Goal: Find specific page/section: Find specific page/section

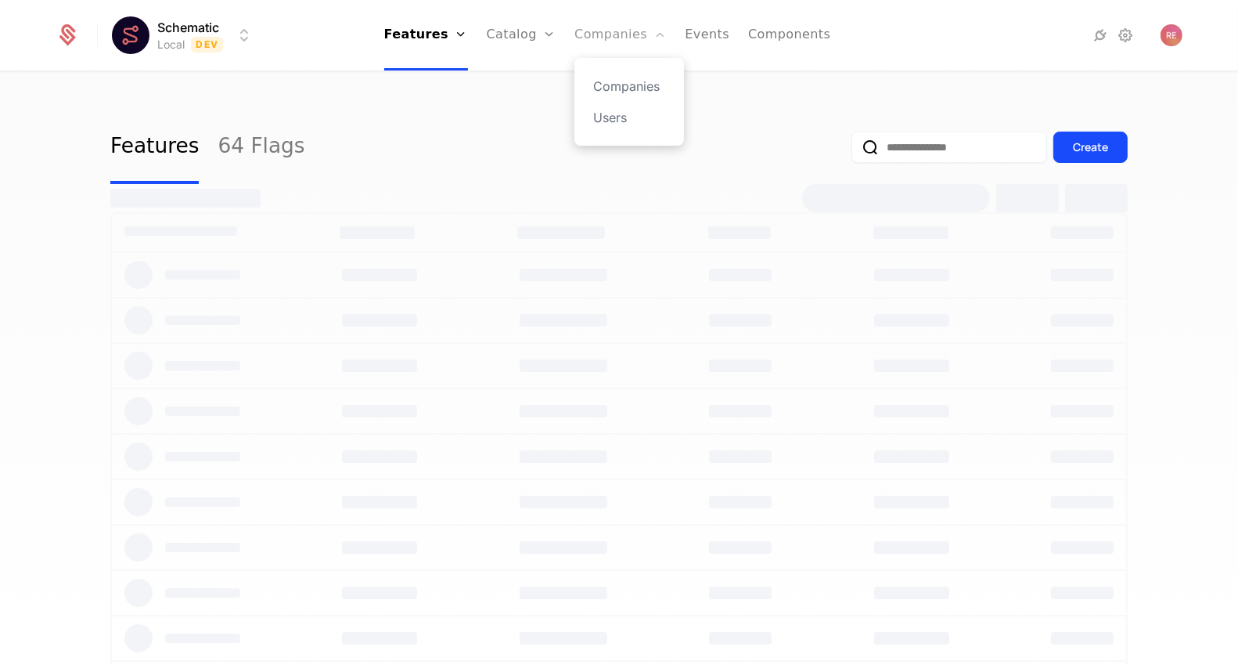
click at [607, 16] on link "Companies" at bounding box center [621, 35] width 92 height 70
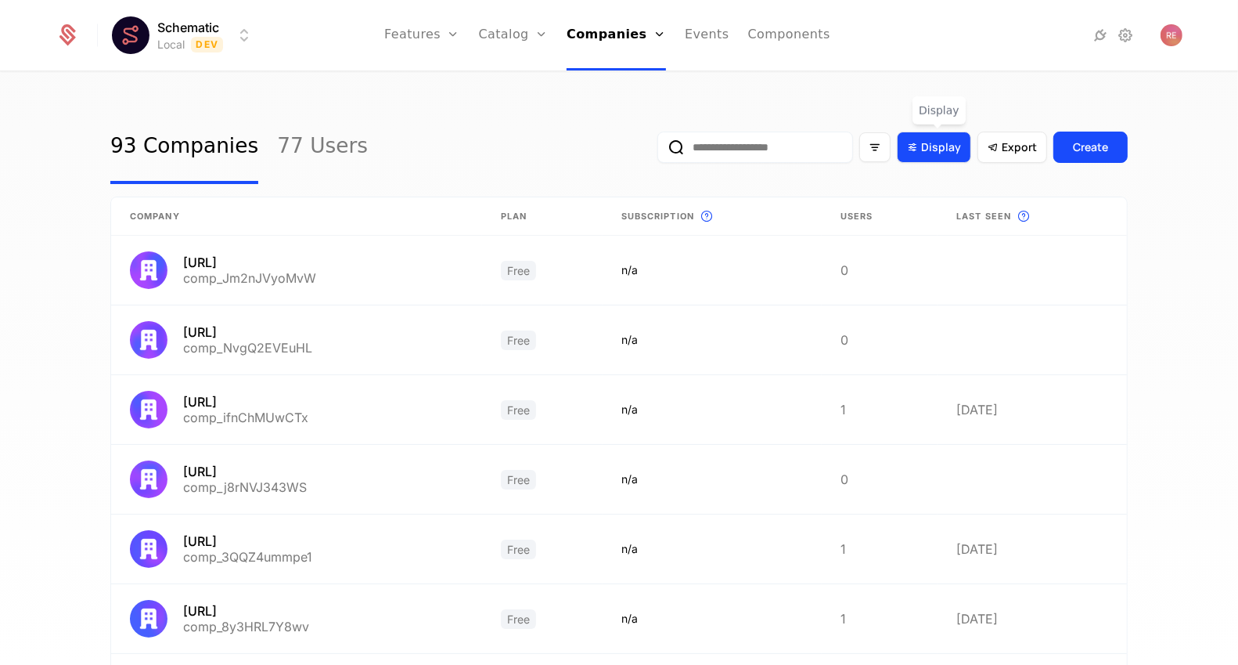
click at [936, 154] on span "Display" at bounding box center [941, 147] width 40 height 16
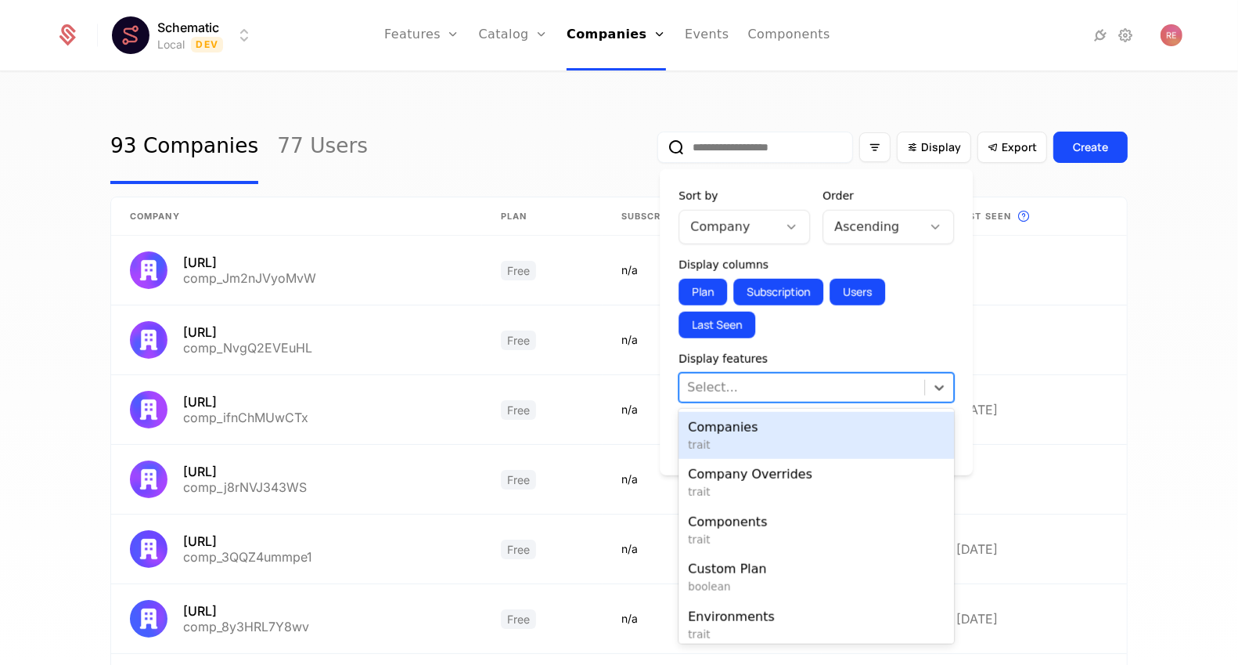
click at [736, 391] on div at bounding box center [801, 388] width 229 height 22
click at [740, 437] on span "trait" at bounding box center [816, 445] width 257 height 16
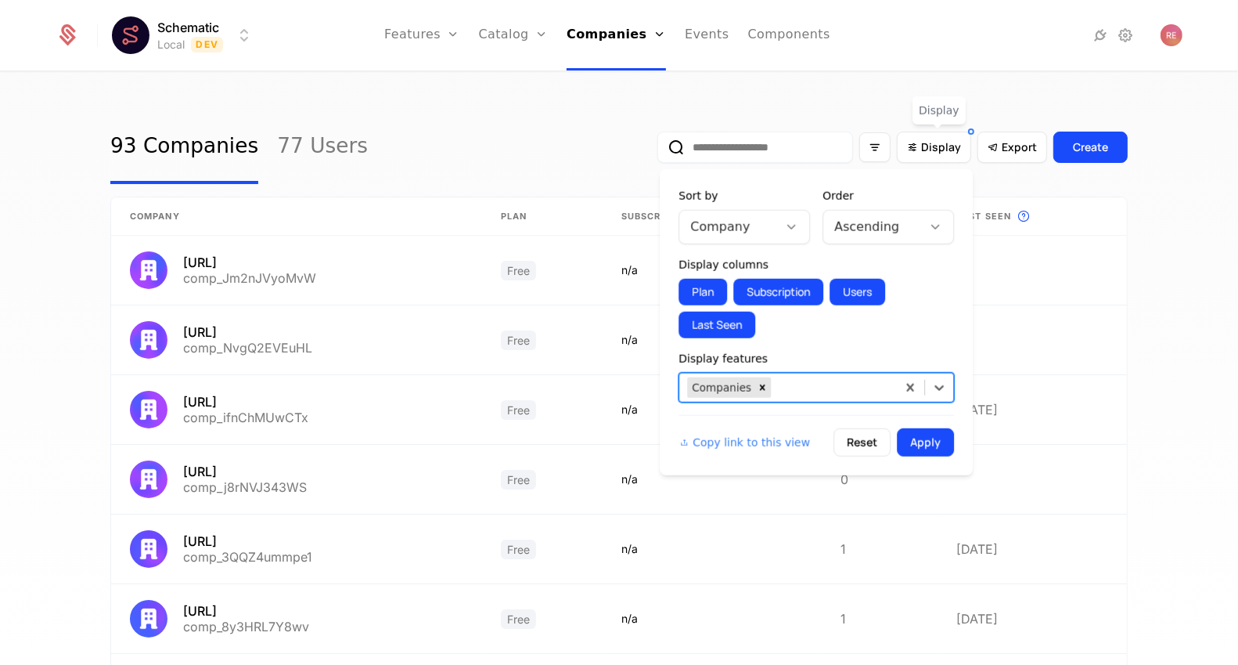
click at [809, 391] on div at bounding box center [831, 388] width 114 height 22
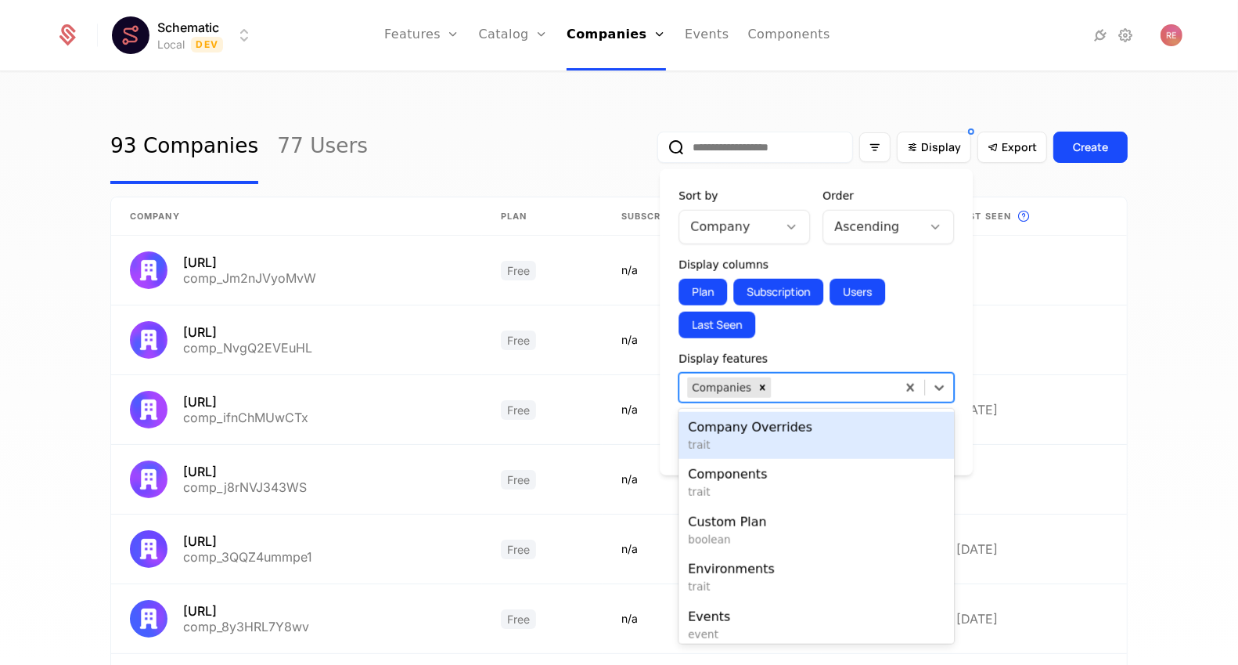
click at [780, 442] on span "trait" at bounding box center [816, 445] width 257 height 16
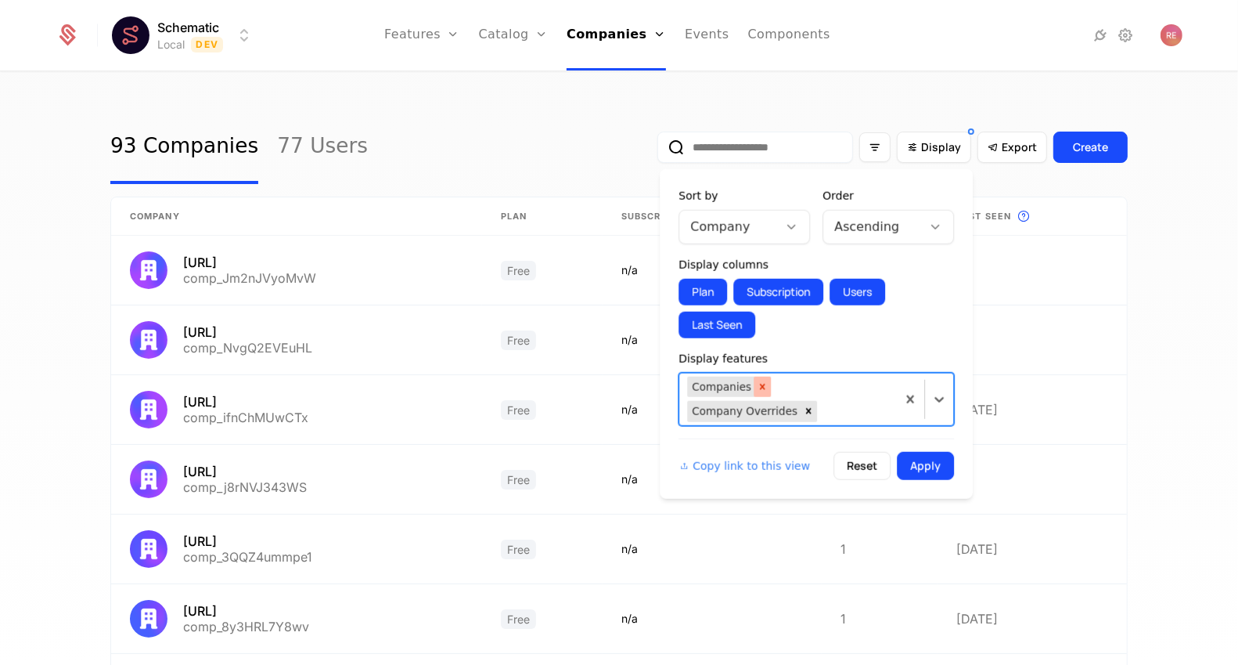
click at [760, 384] on icon "Remove Companies" at bounding box center [762, 386] width 5 height 5
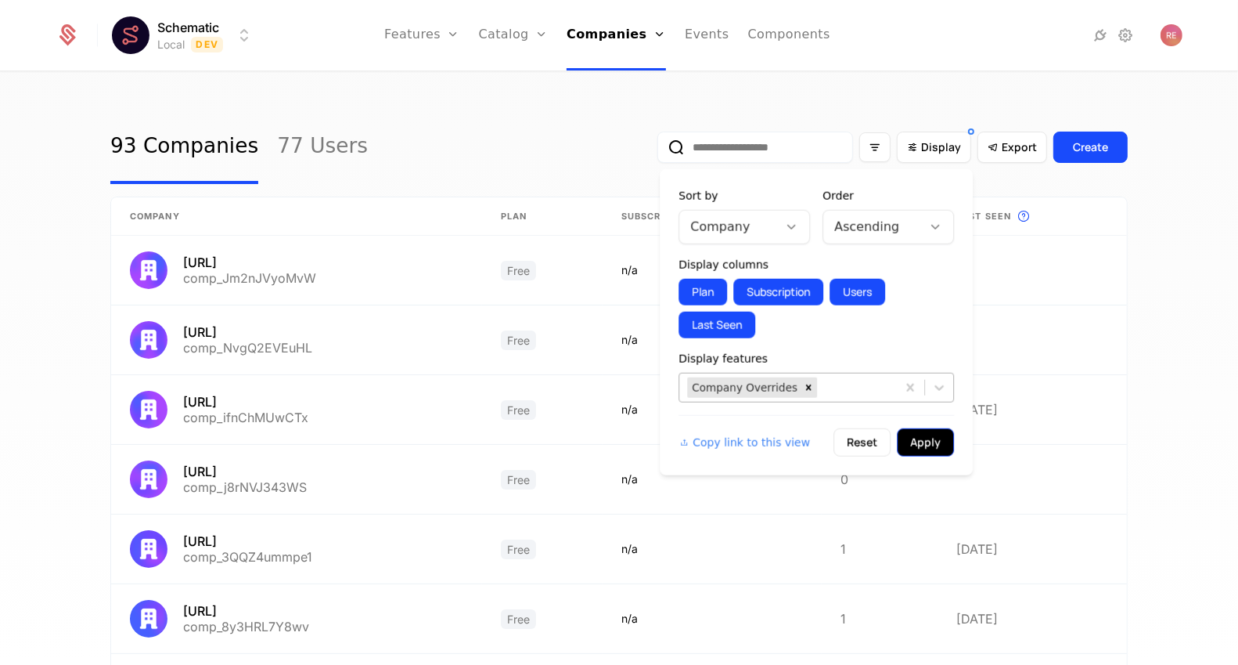
click at [928, 446] on button "Apply" at bounding box center [925, 442] width 57 height 28
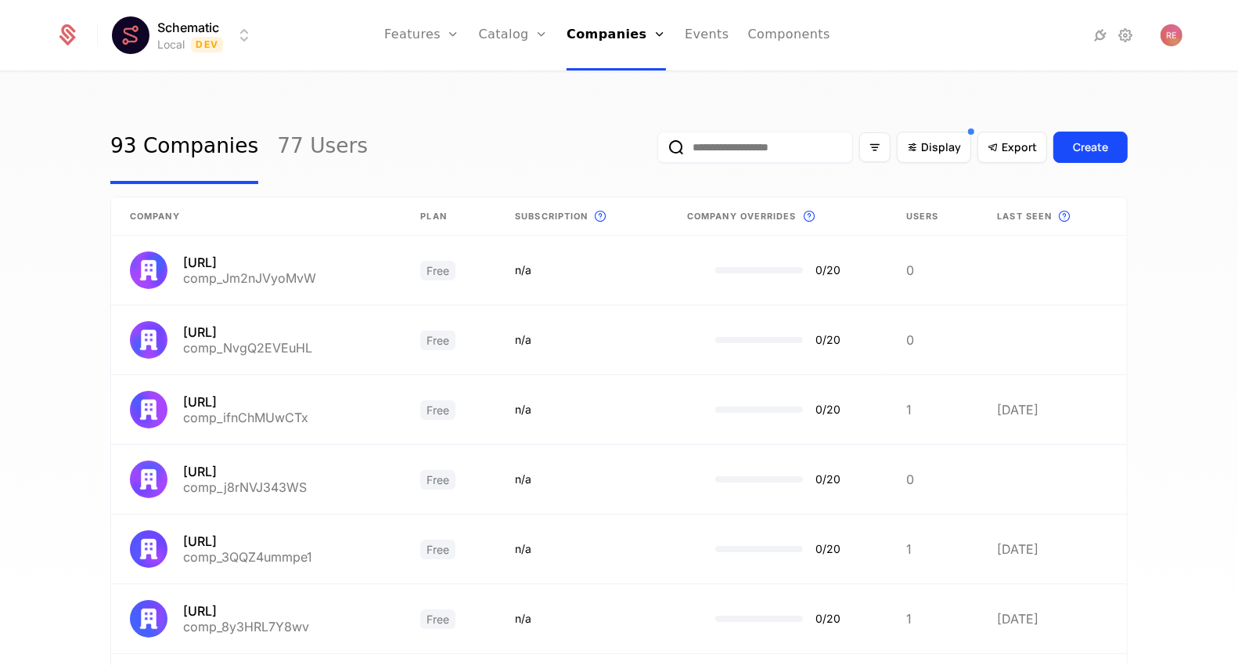
click at [733, 196] on div "93 Companies 77 Users Display Export Create Company Plan Subscription This is t…" at bounding box center [619, 560] width 1018 height 900
click at [724, 213] on span "Company Overrides" at bounding box center [742, 216] width 110 height 13
click at [943, 146] on span "Display" at bounding box center [941, 147] width 40 height 16
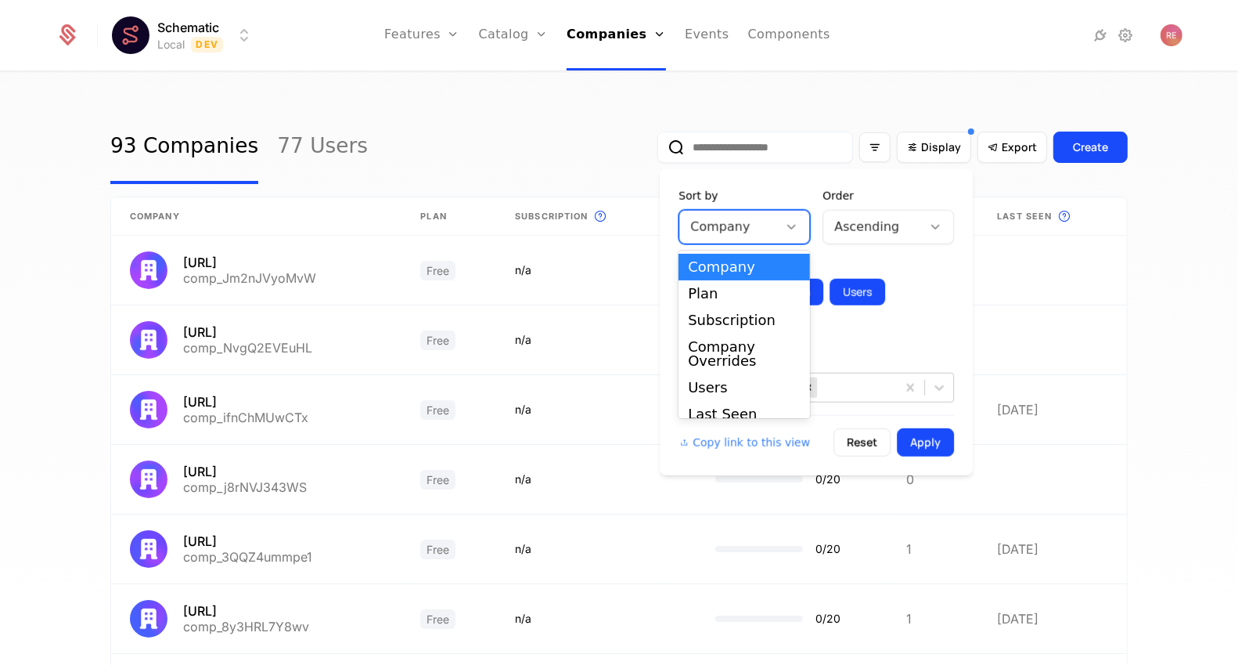
click at [753, 229] on div at bounding box center [728, 227] width 77 height 22
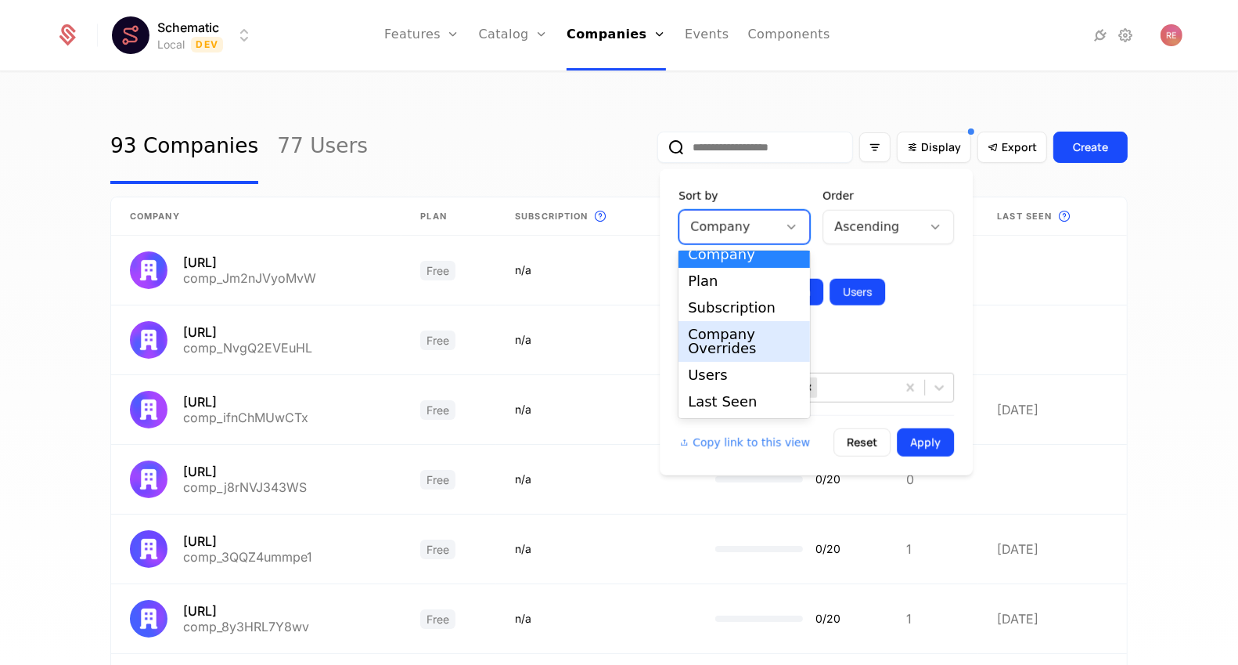
scroll to position [13, 0]
click at [726, 352] on div "Company Overrides" at bounding box center [744, 341] width 113 height 28
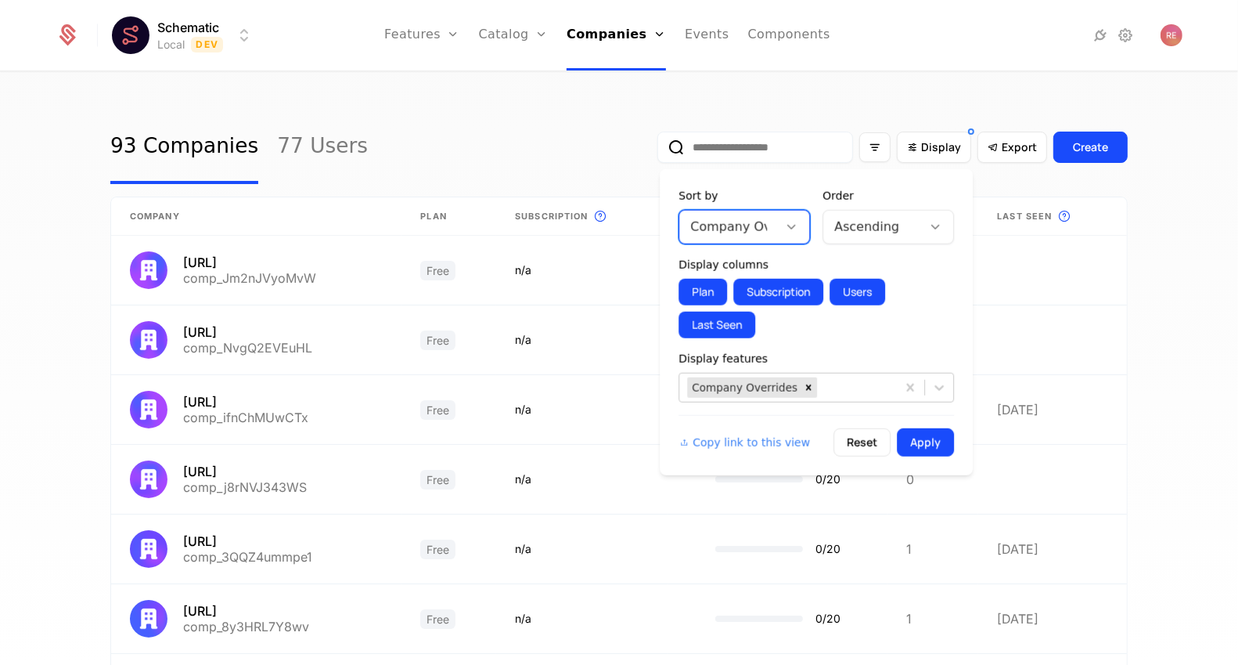
click at [865, 212] on div "Ascending" at bounding box center [889, 227] width 132 height 34
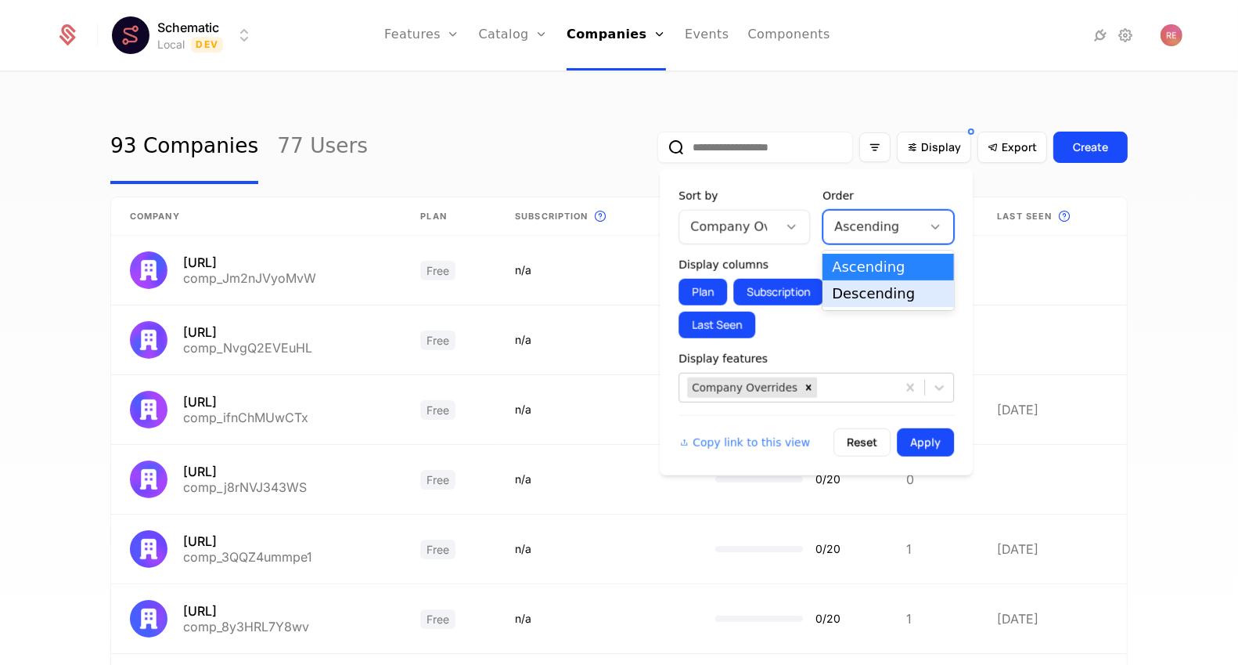
click at [845, 290] on div "Descending" at bounding box center [888, 294] width 113 height 14
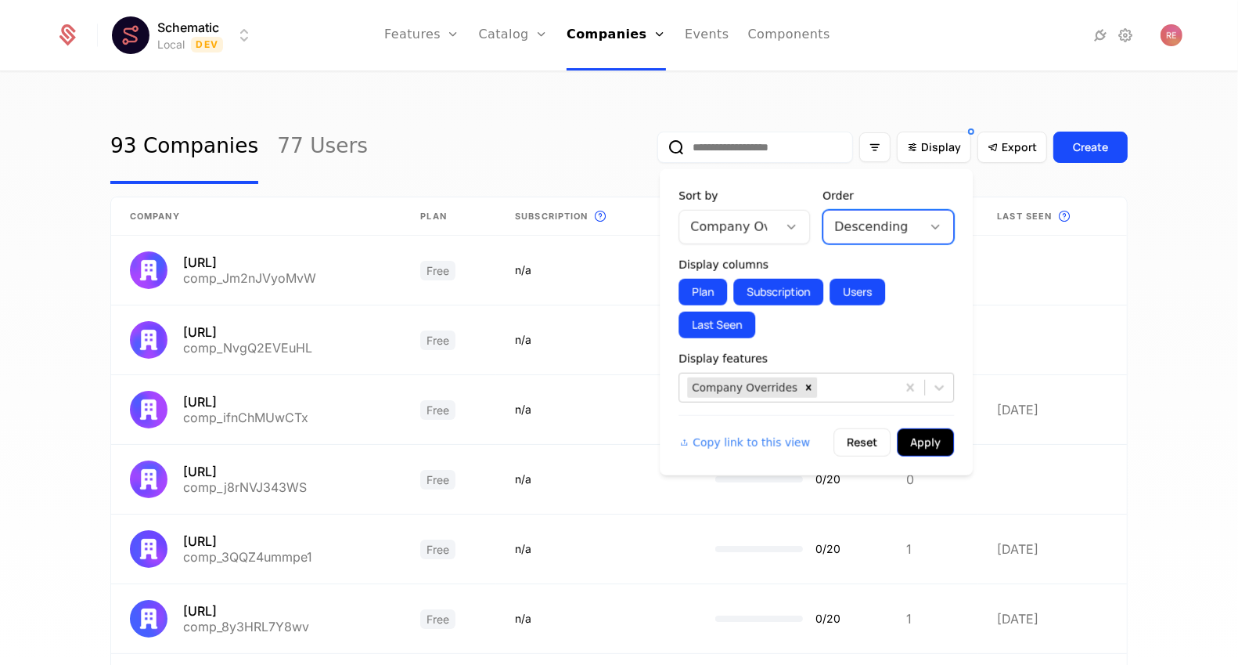
click at [915, 449] on button "Apply" at bounding box center [925, 442] width 57 height 28
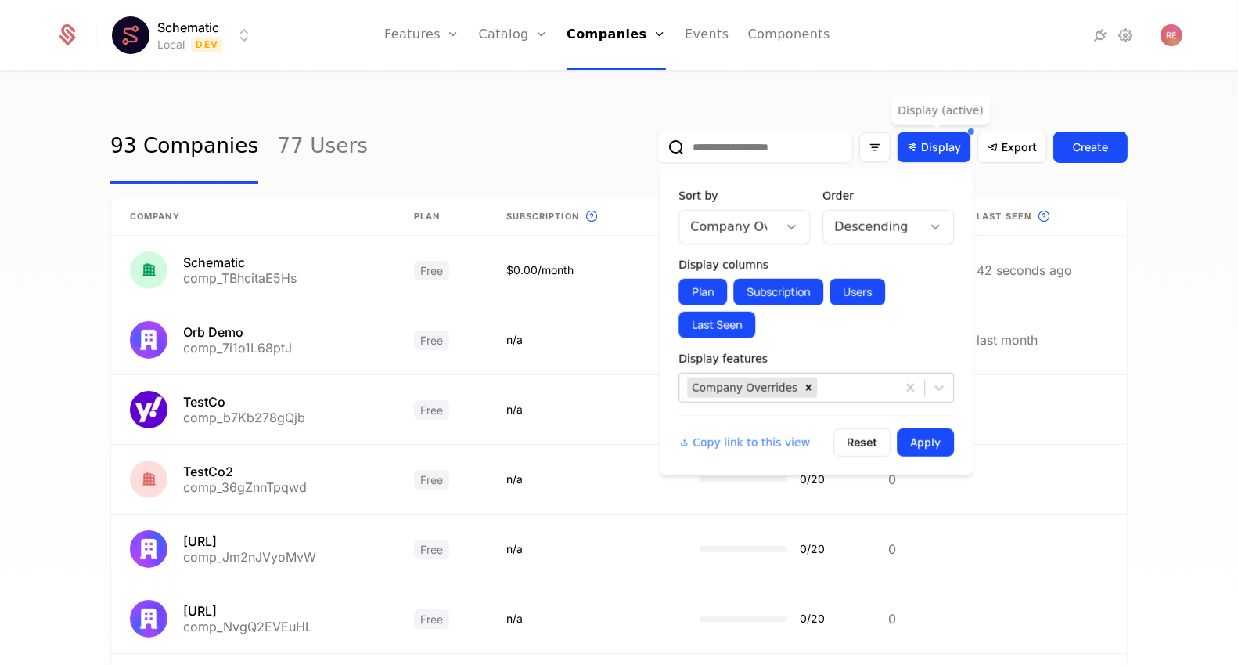
click at [957, 157] on div "Display" at bounding box center [934, 147] width 74 height 31
click at [937, 136] on div "Display" at bounding box center [934, 147] width 74 height 31
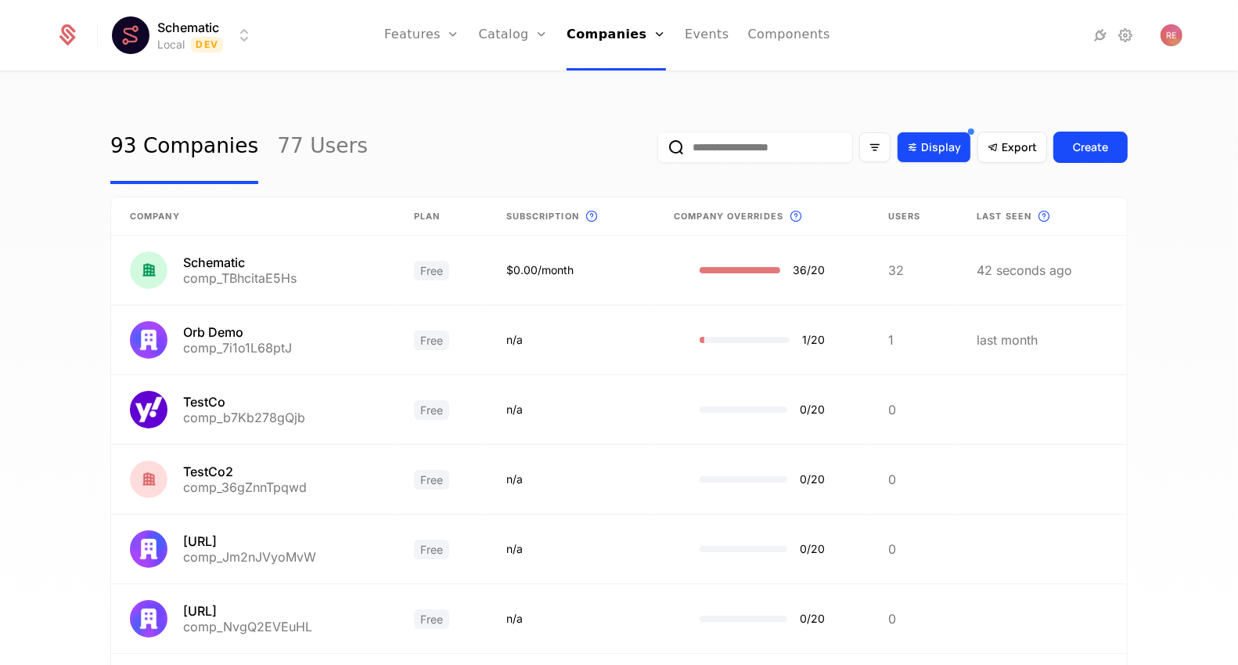
click at [937, 136] on div "Display" at bounding box center [934, 147] width 74 height 31
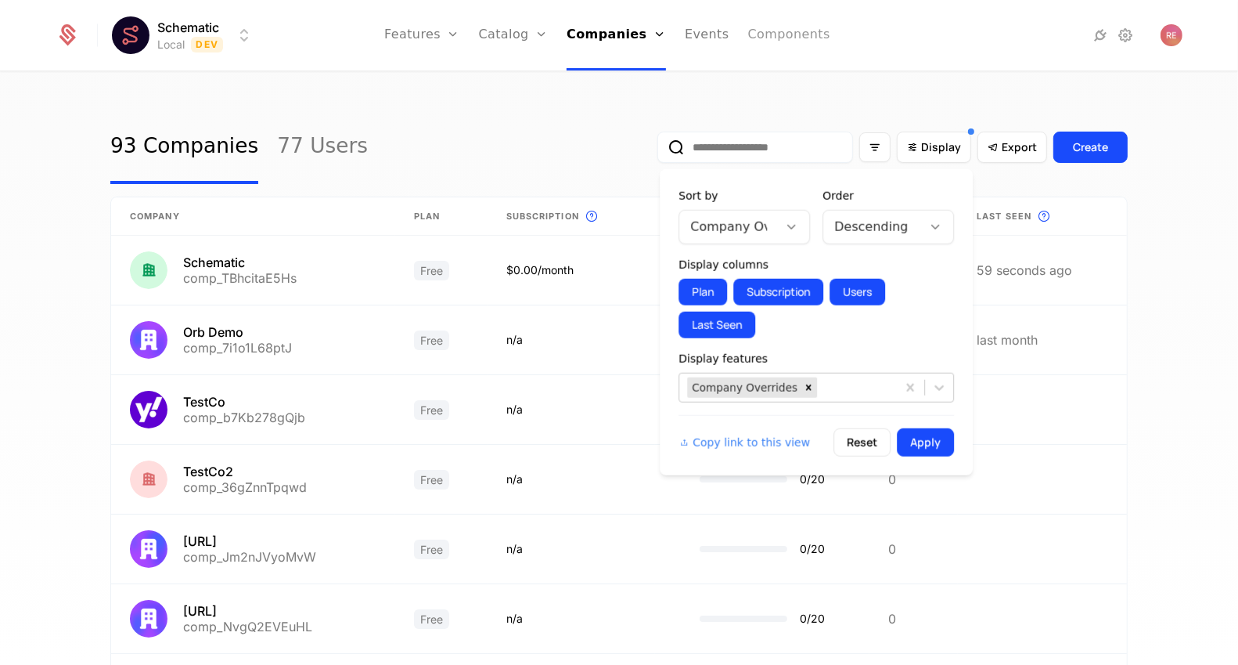
click at [777, 36] on link "Components" at bounding box center [789, 35] width 82 height 70
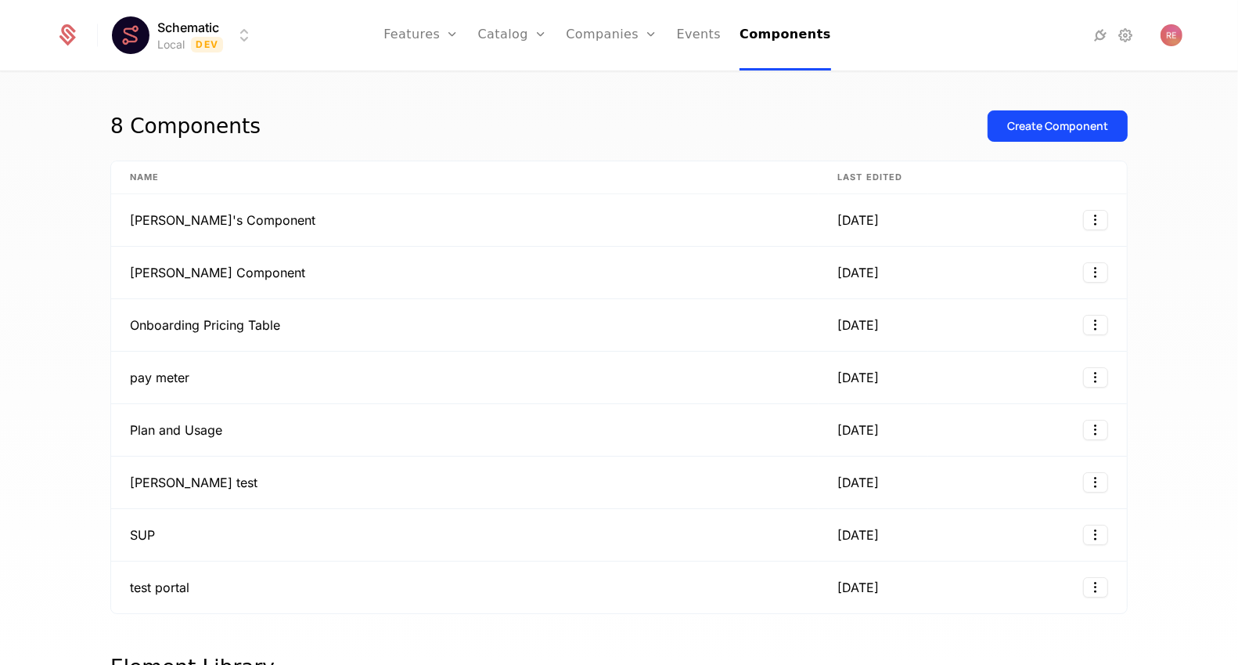
click at [557, 37] on ul "Features Features Flags Catalog Plans Add Ons Credits Configuration Companies C…" at bounding box center [608, 35] width 448 height 70
click at [592, 37] on link "Companies" at bounding box center [612, 35] width 92 height 70
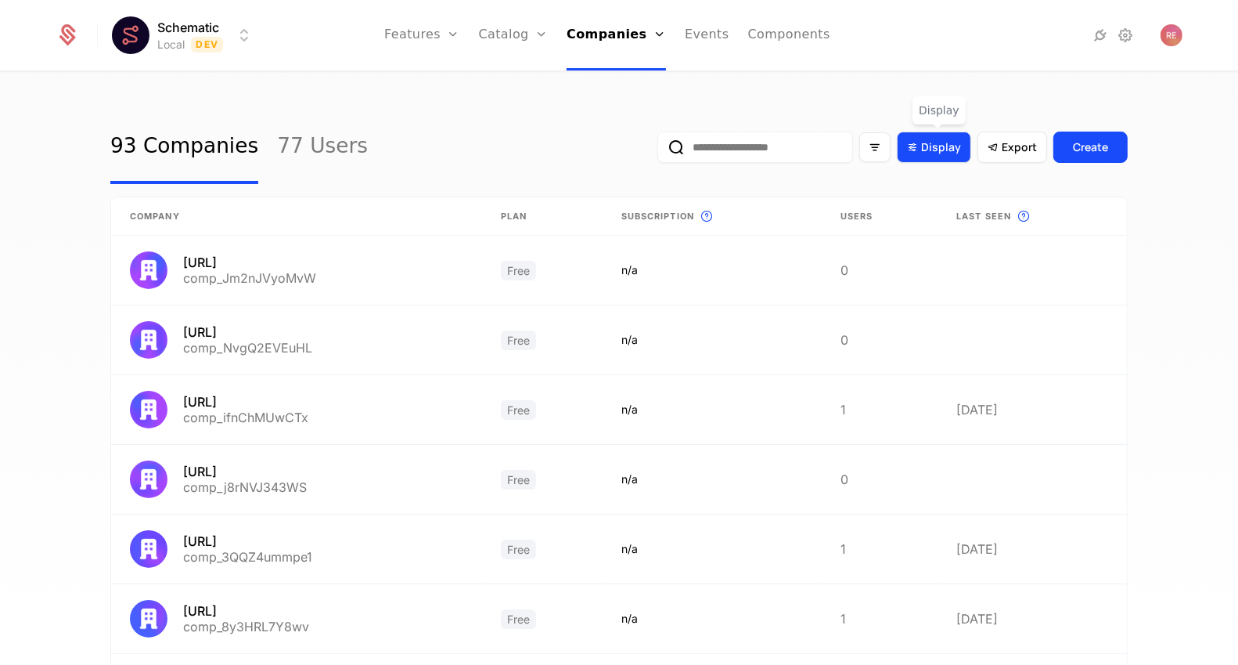
click at [967, 145] on div "Display" at bounding box center [934, 147] width 74 height 31
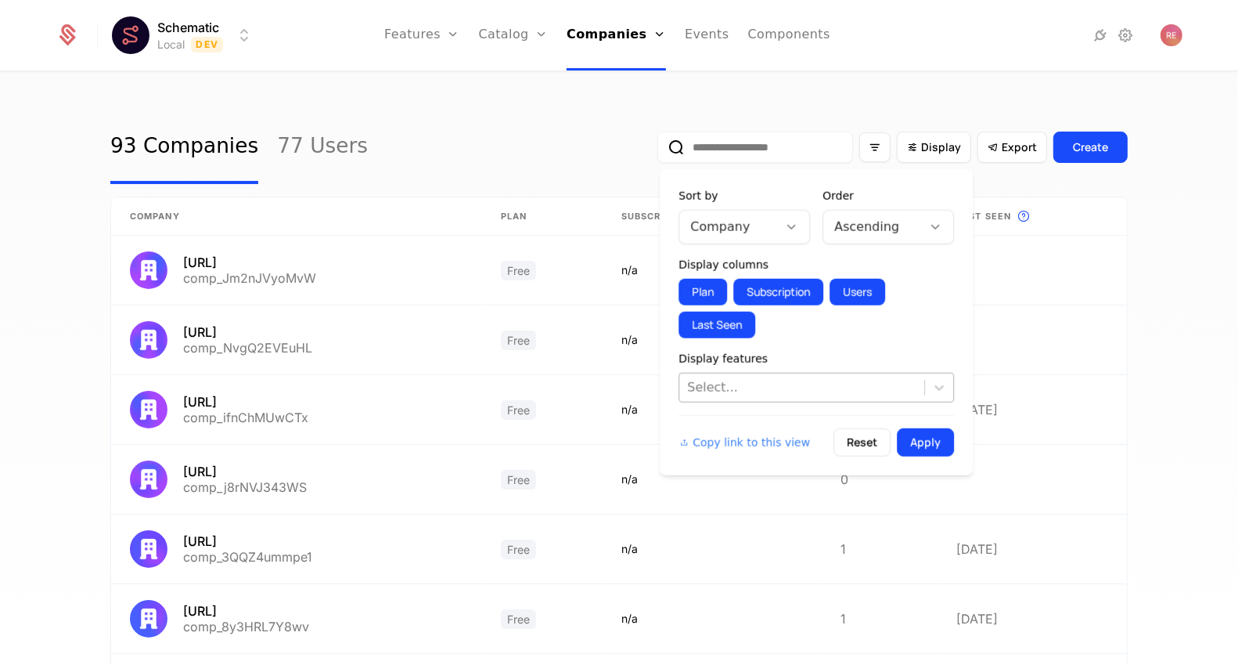
click at [741, 381] on div at bounding box center [801, 388] width 229 height 22
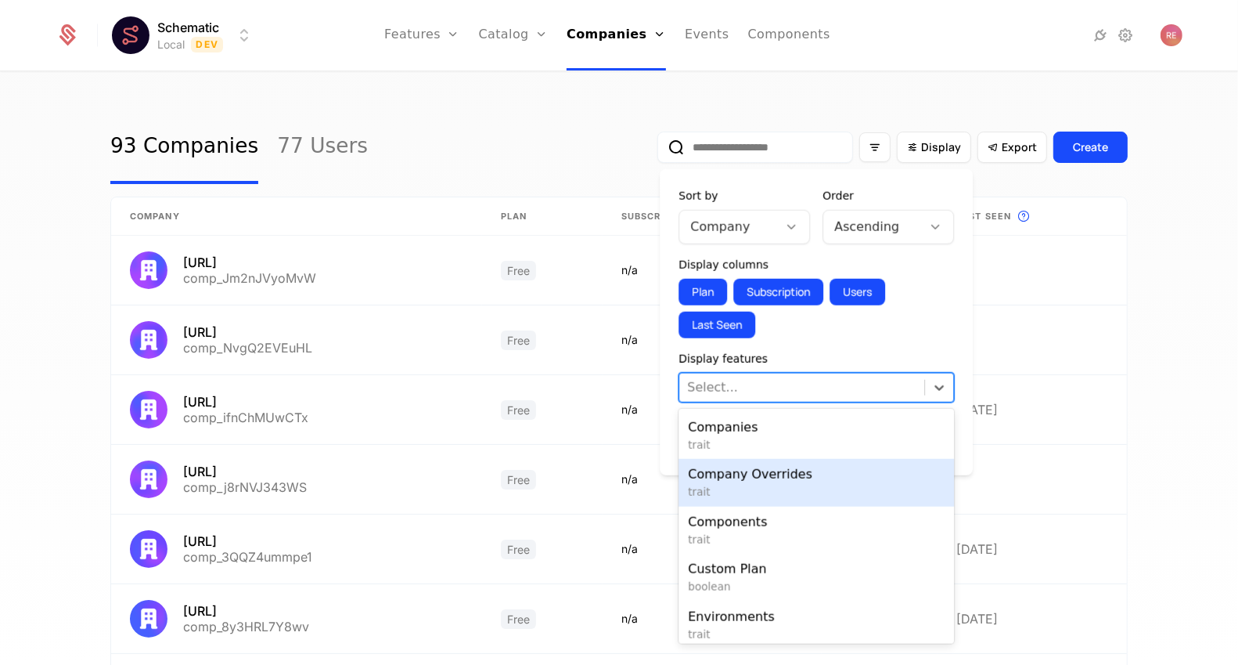
click at [735, 474] on span "Company Overrides" at bounding box center [816, 474] width 257 height 19
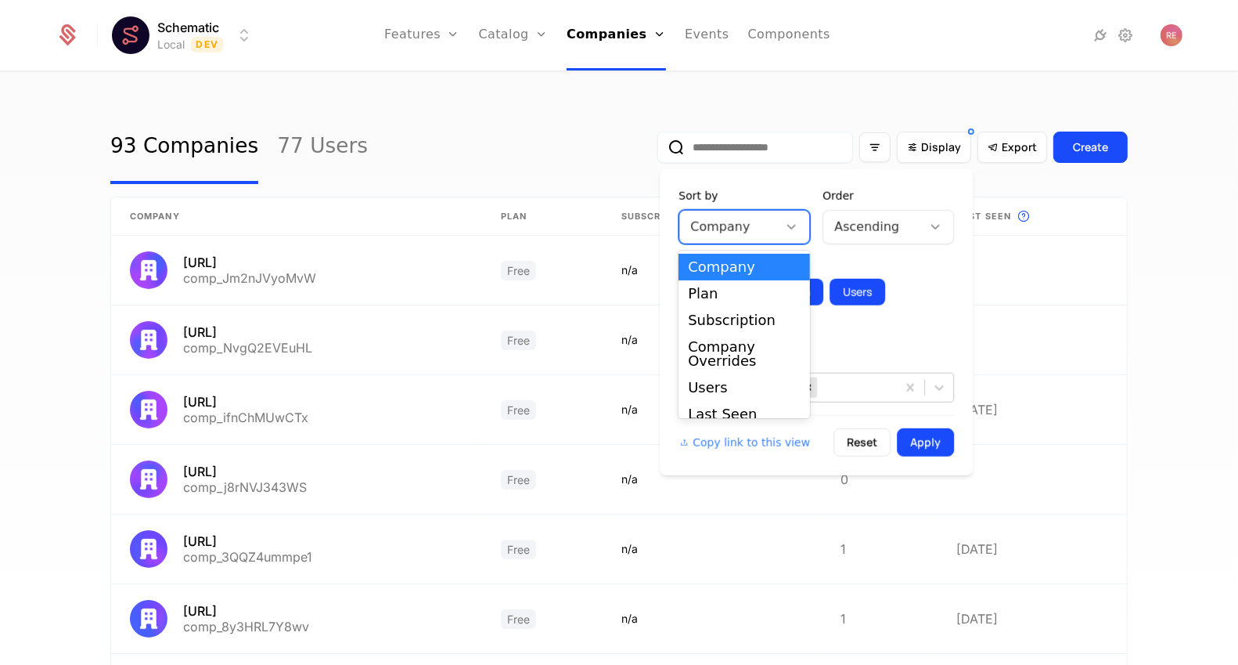
click at [733, 233] on div at bounding box center [728, 227] width 77 height 22
click at [725, 364] on div "Company Overrides" at bounding box center [744, 354] width 113 height 28
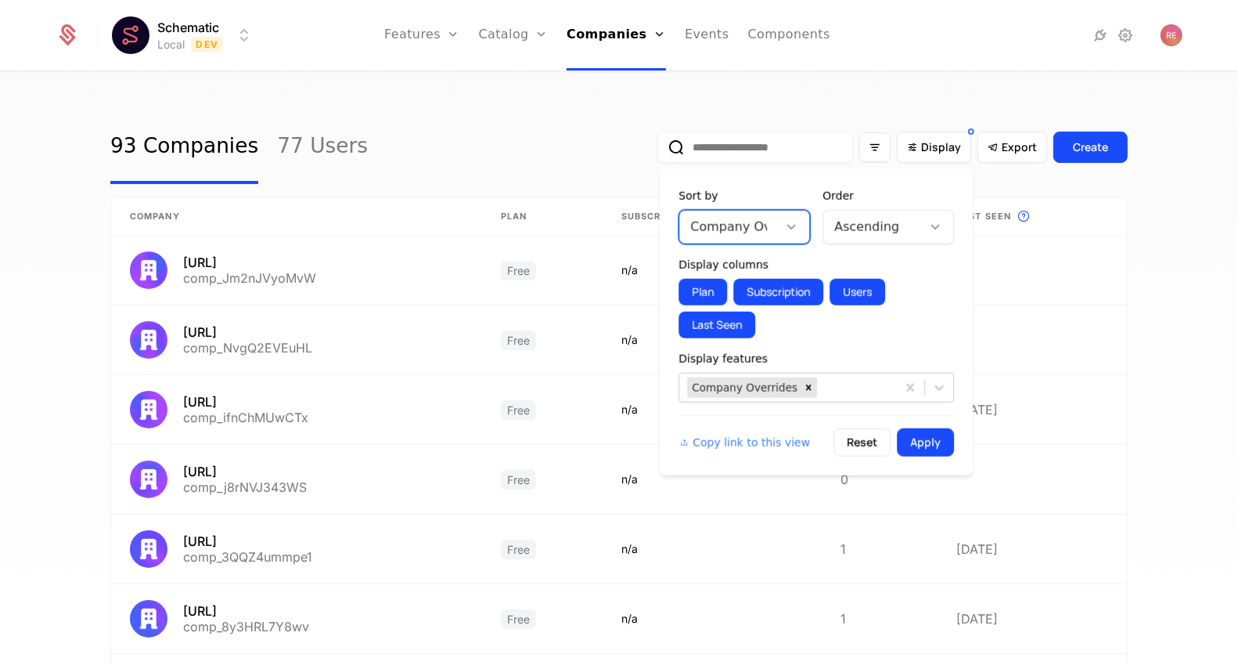
click at [1167, 286] on div "93 Companies 77 Users Display Export Create Company Plan Subscription This is t…" at bounding box center [619, 373] width 1238 height 601
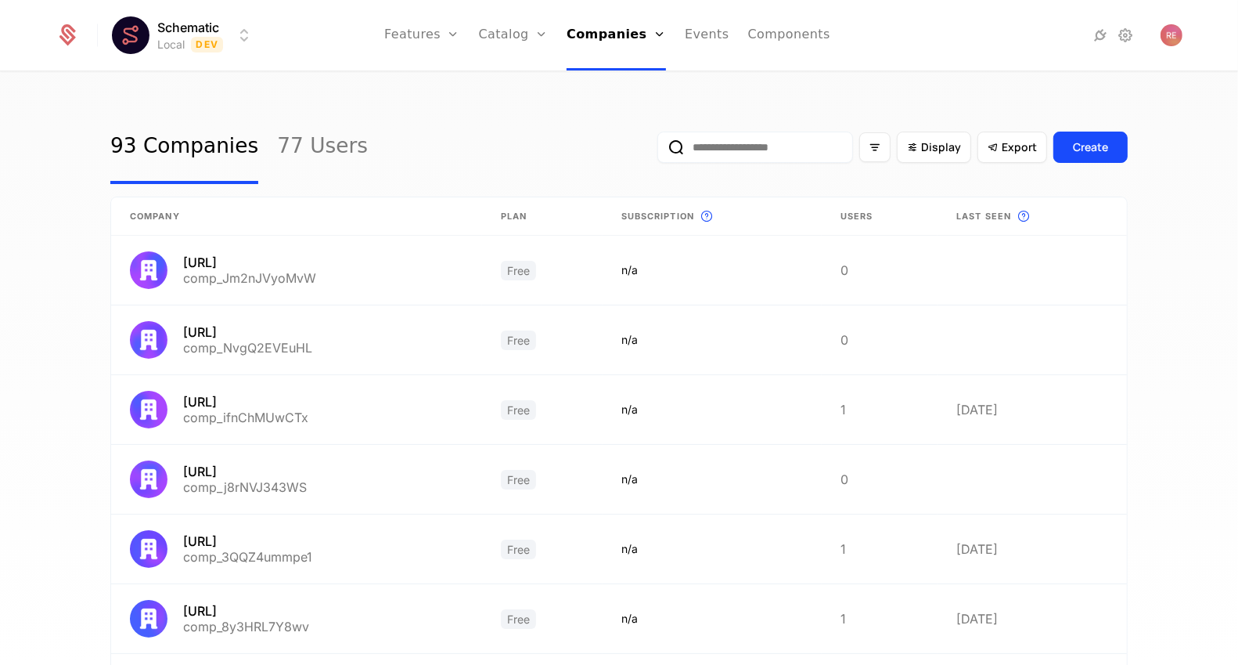
click at [809, 149] on input "email" at bounding box center [756, 147] width 196 height 31
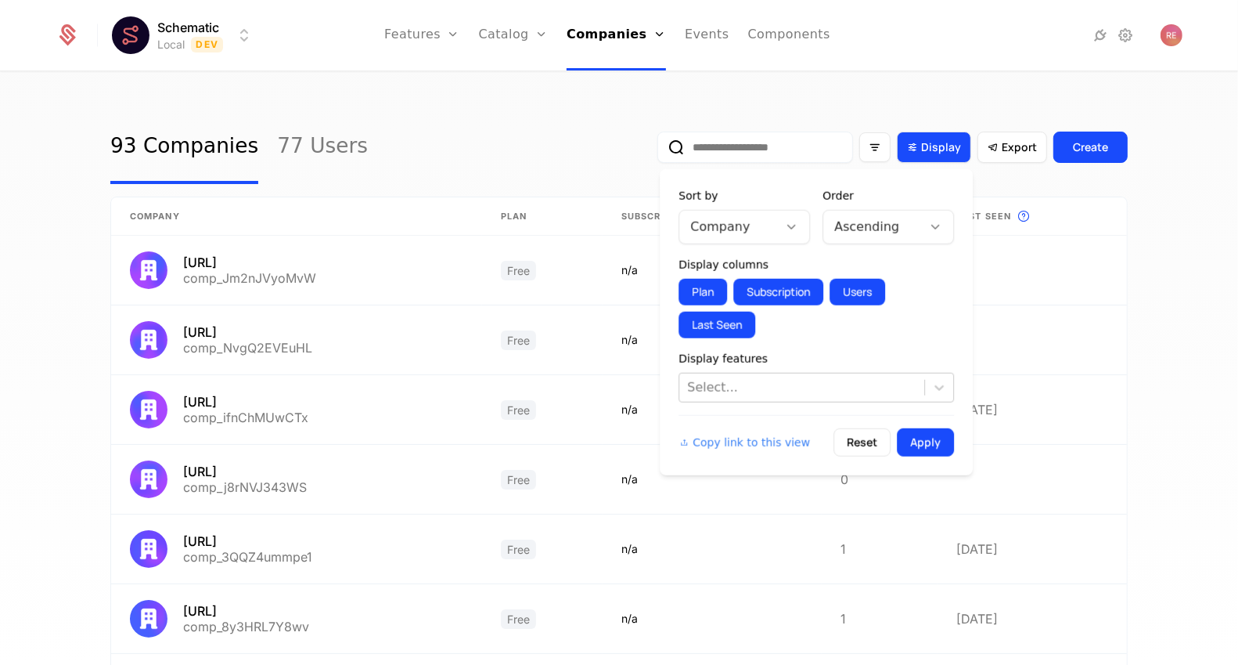
click at [933, 146] on span "Display" at bounding box center [941, 147] width 40 height 16
click at [765, 237] on div at bounding box center [728, 227] width 77 height 22
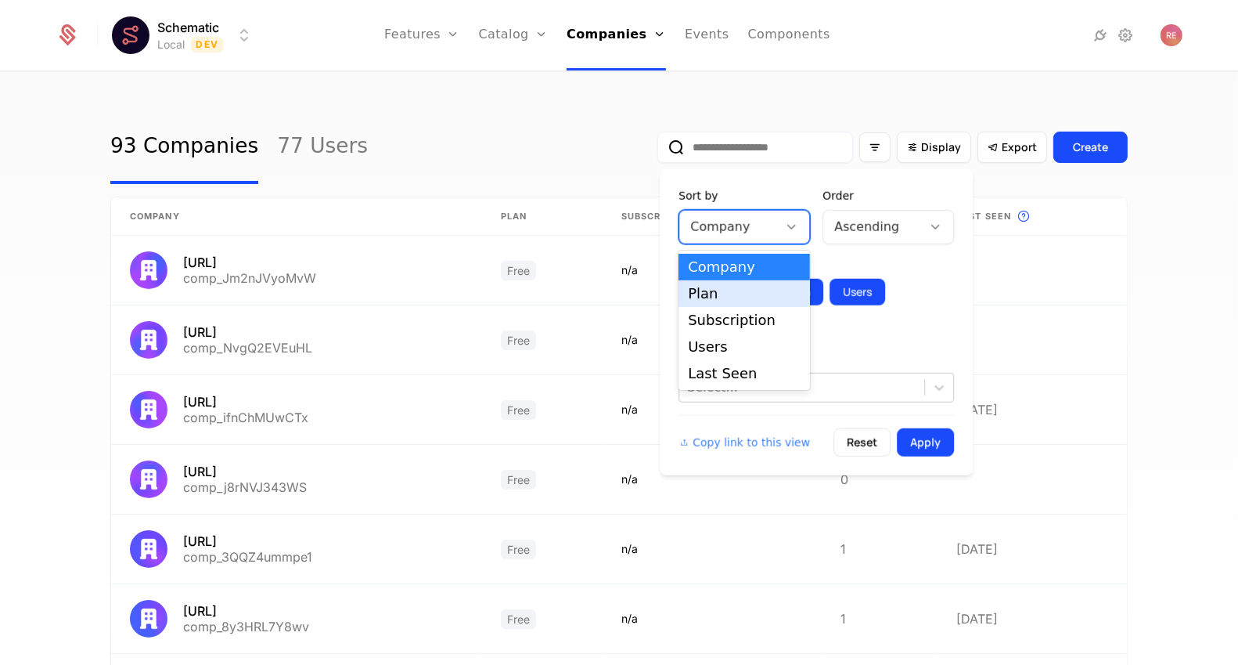
click at [852, 337] on form "Sort by Plan, 2 of 5. 5 results available. Use Up and Down to choose options, p…" at bounding box center [817, 322] width 276 height 269
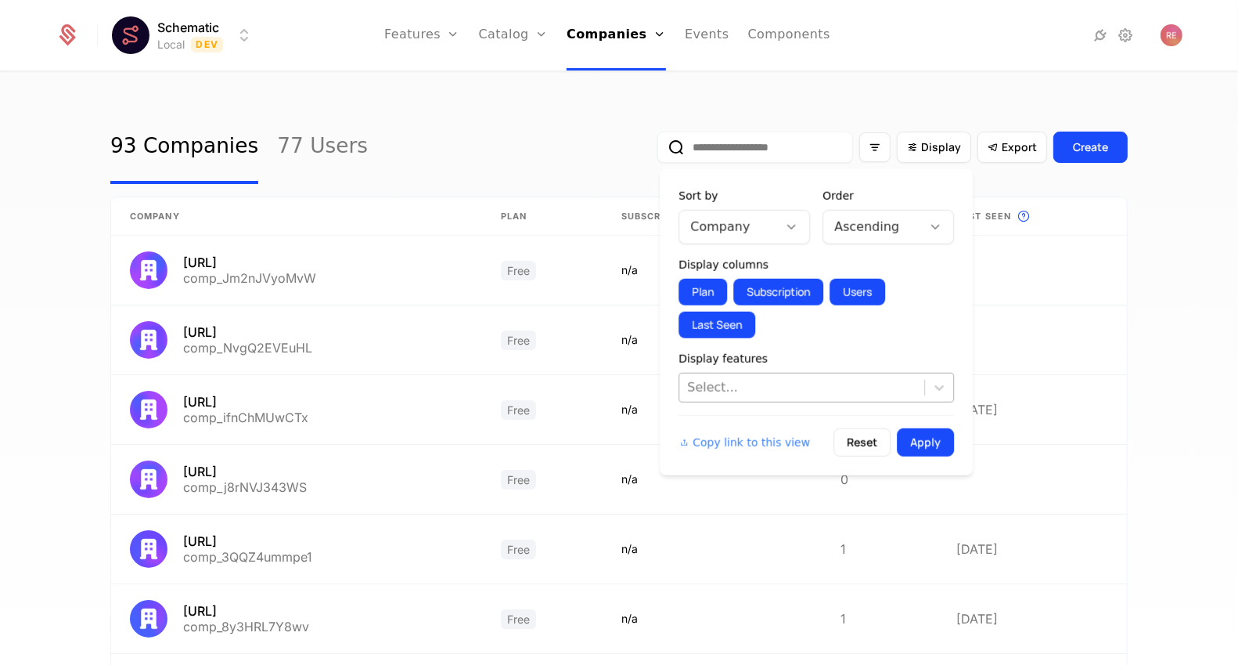
click at [788, 383] on div at bounding box center [801, 388] width 229 height 22
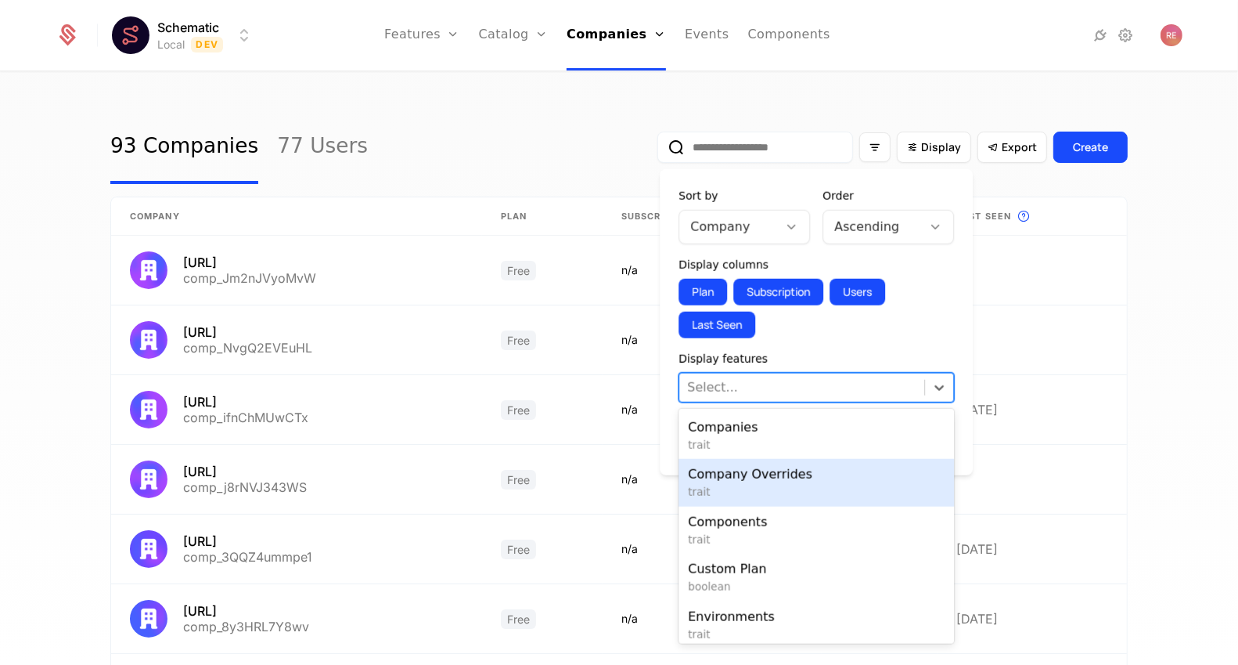
click at [740, 484] on span "trait" at bounding box center [816, 492] width 257 height 16
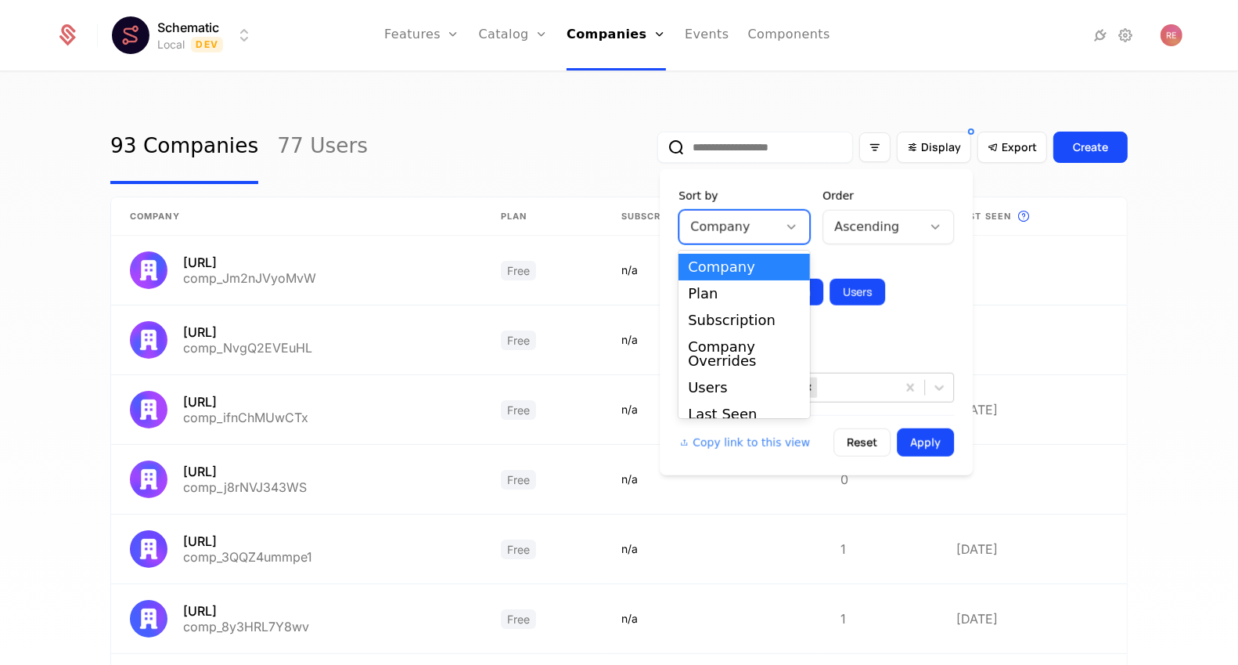
click at [740, 225] on div at bounding box center [728, 227] width 77 height 22
click at [709, 369] on div "Company Plan Subscription Company Overrides Users Last Seen" at bounding box center [745, 334] width 132 height 168
click at [714, 355] on div "Company Overrides" at bounding box center [744, 354] width 113 height 28
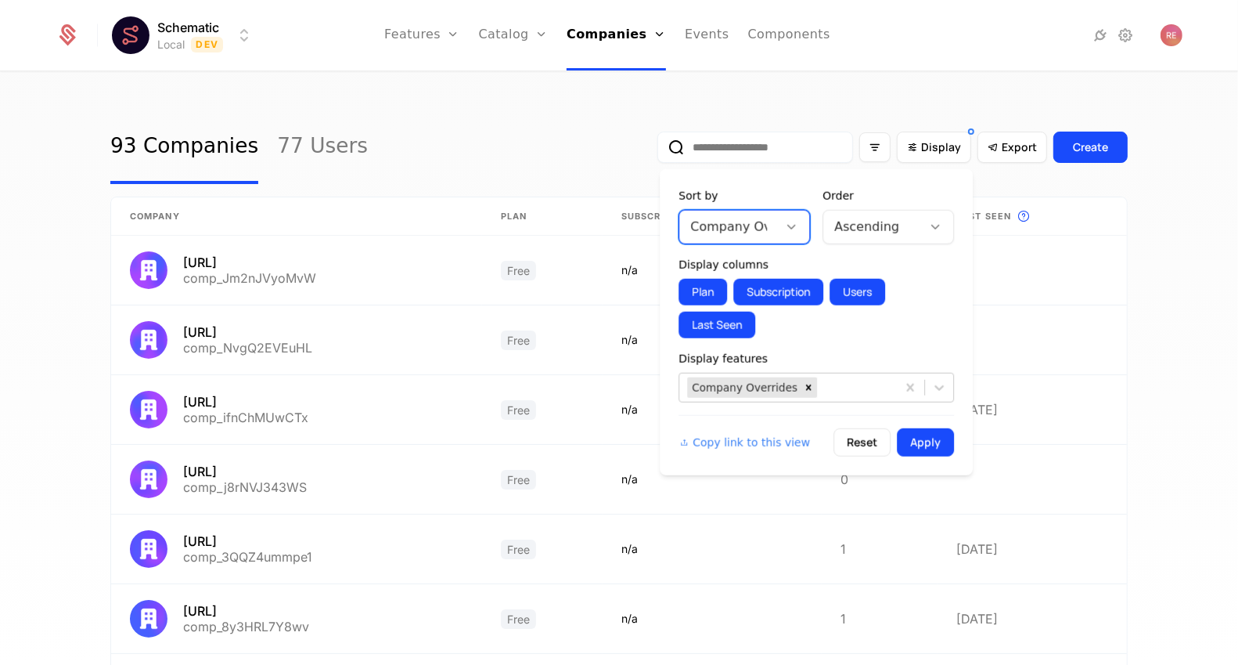
click at [856, 233] on div at bounding box center [872, 227] width 77 height 22
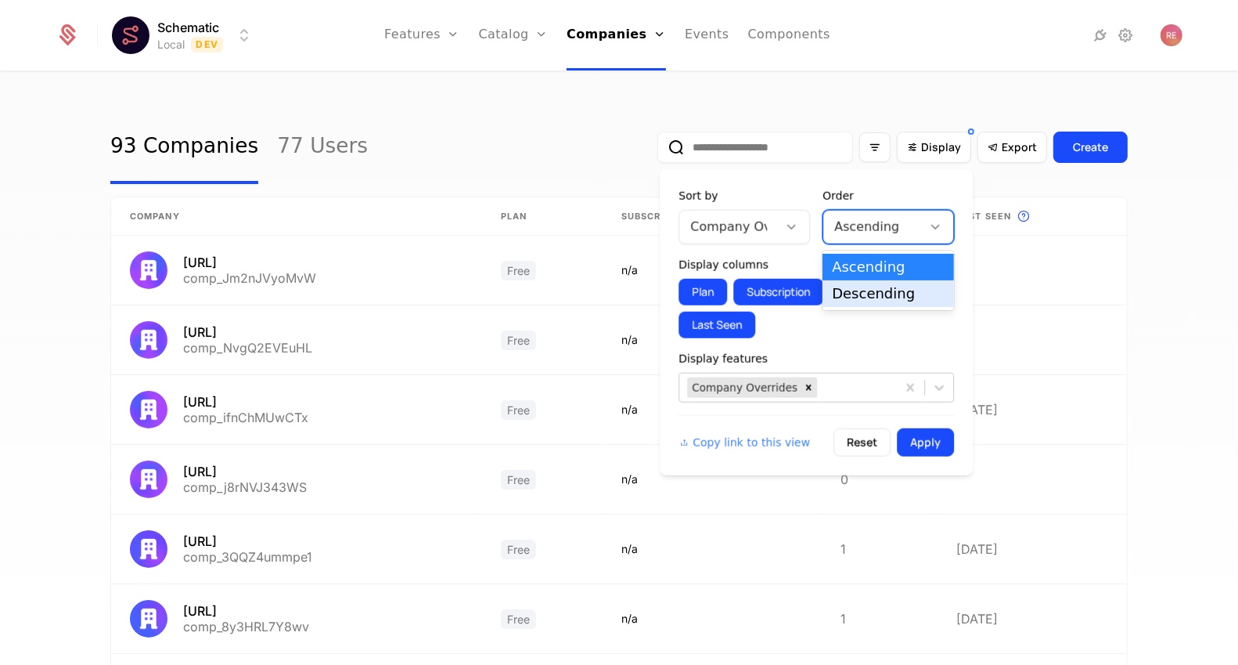
click at [852, 294] on div "Descending" at bounding box center [888, 294] width 113 height 14
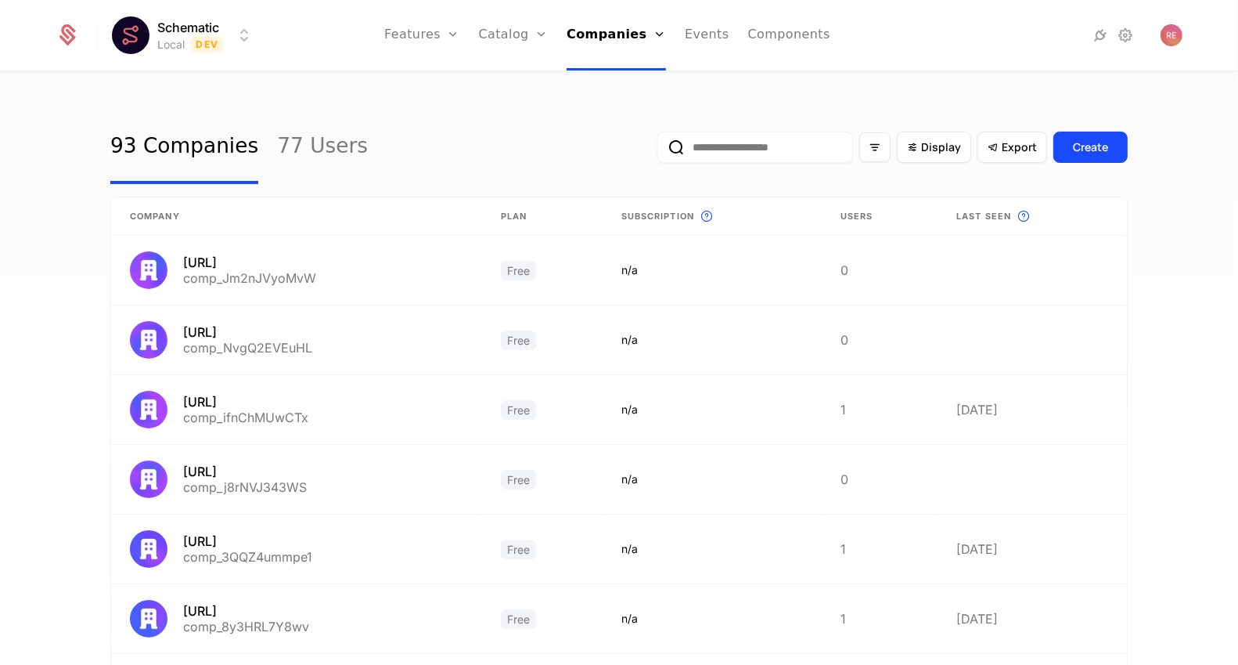
click at [1170, 259] on div "93 Companies 77 Users Display Export Create Company Plan Subscription This is t…" at bounding box center [619, 373] width 1238 height 601
click at [926, 146] on span "Display" at bounding box center [941, 147] width 40 height 16
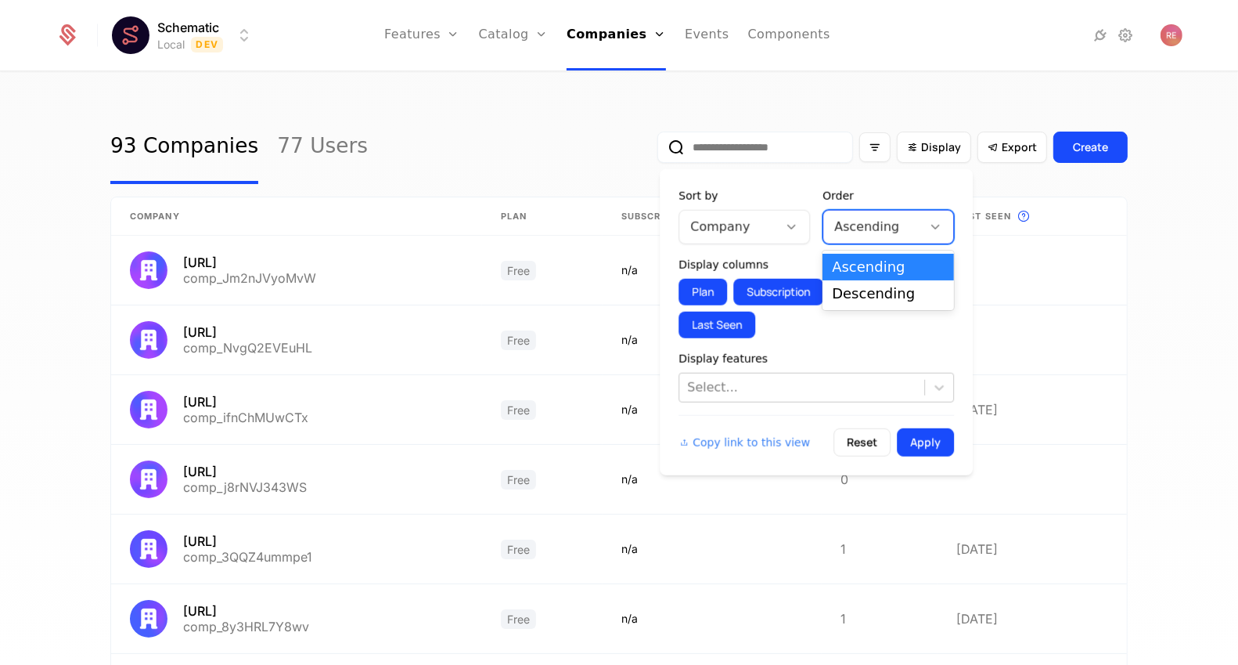
click at [881, 243] on div "Ascending" at bounding box center [889, 227] width 132 height 34
click at [852, 288] on div "Descending" at bounding box center [888, 294] width 113 height 14
click at [731, 387] on div at bounding box center [801, 388] width 229 height 22
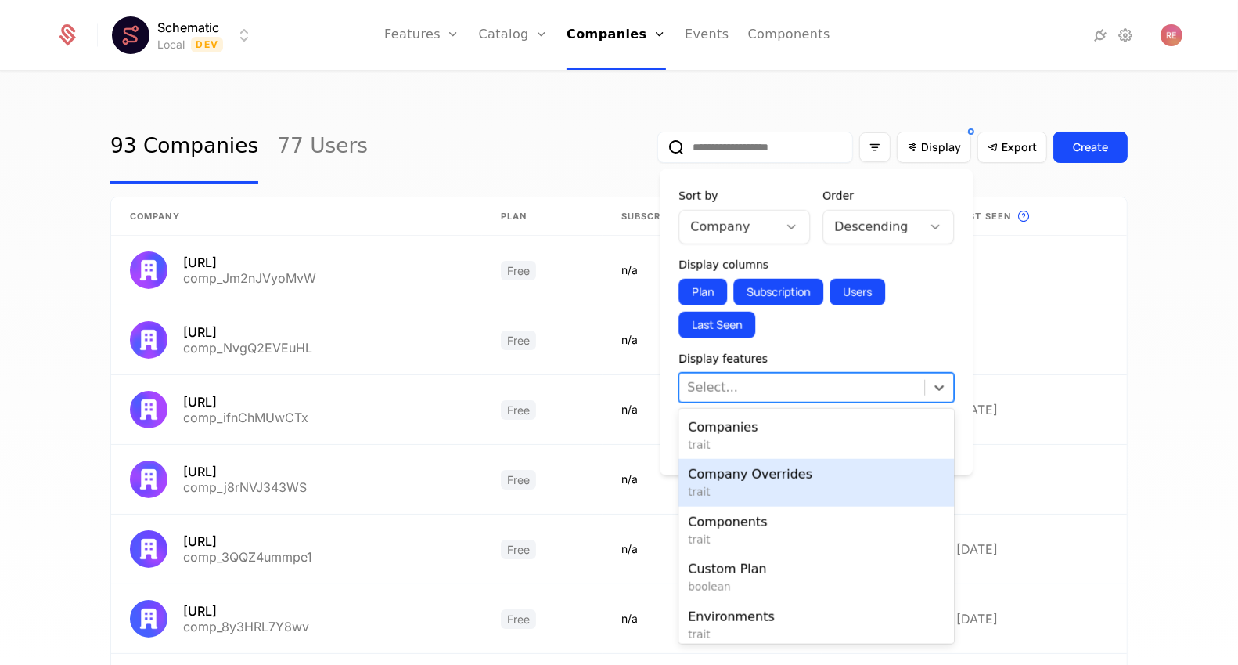
click at [733, 484] on span "trait" at bounding box center [816, 492] width 257 height 16
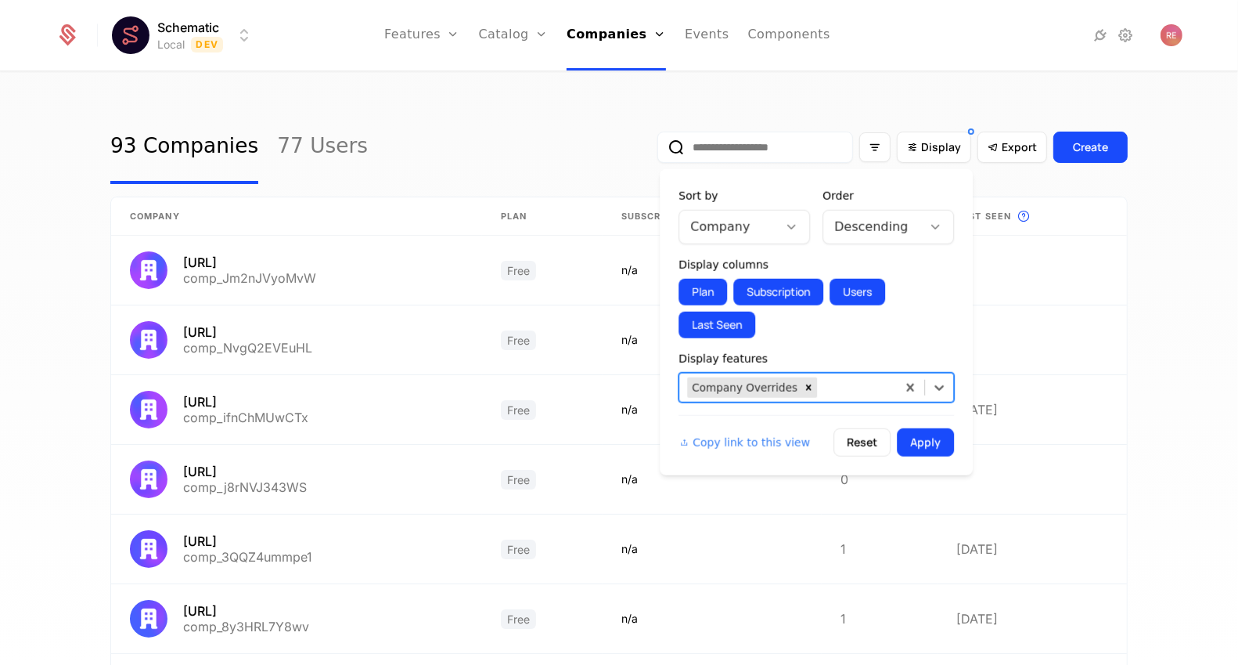
click at [741, 218] on div at bounding box center [728, 227] width 77 height 22
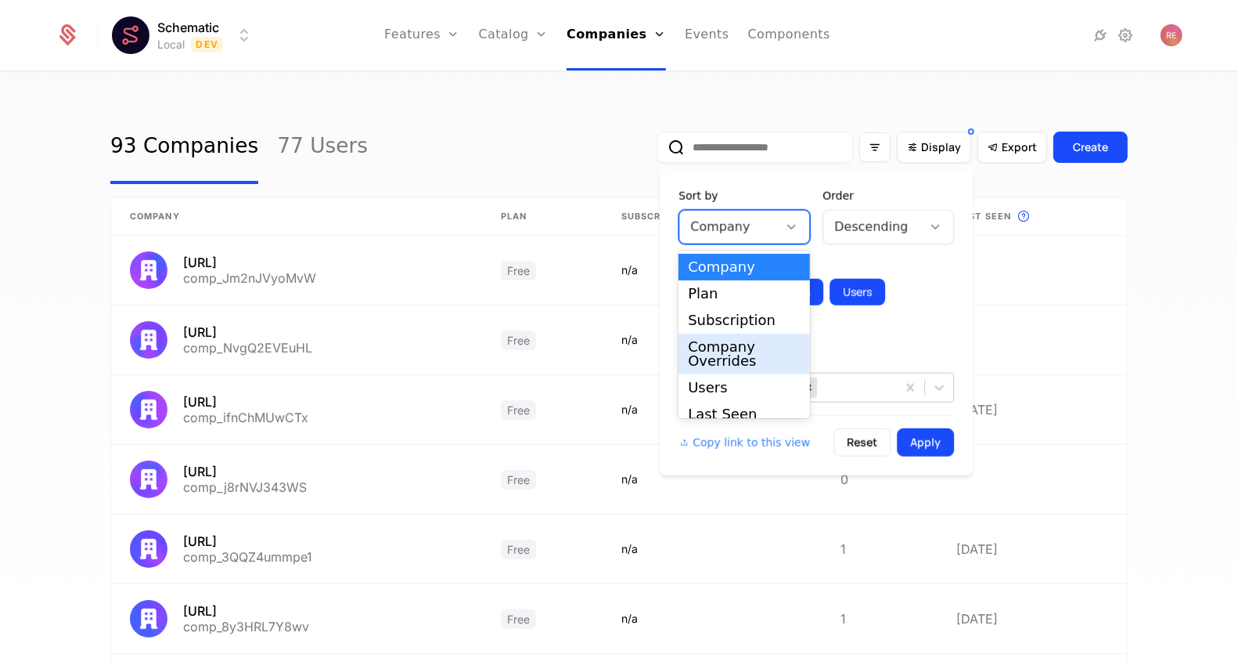
click at [723, 360] on div "Company Overrides" at bounding box center [744, 354] width 113 height 28
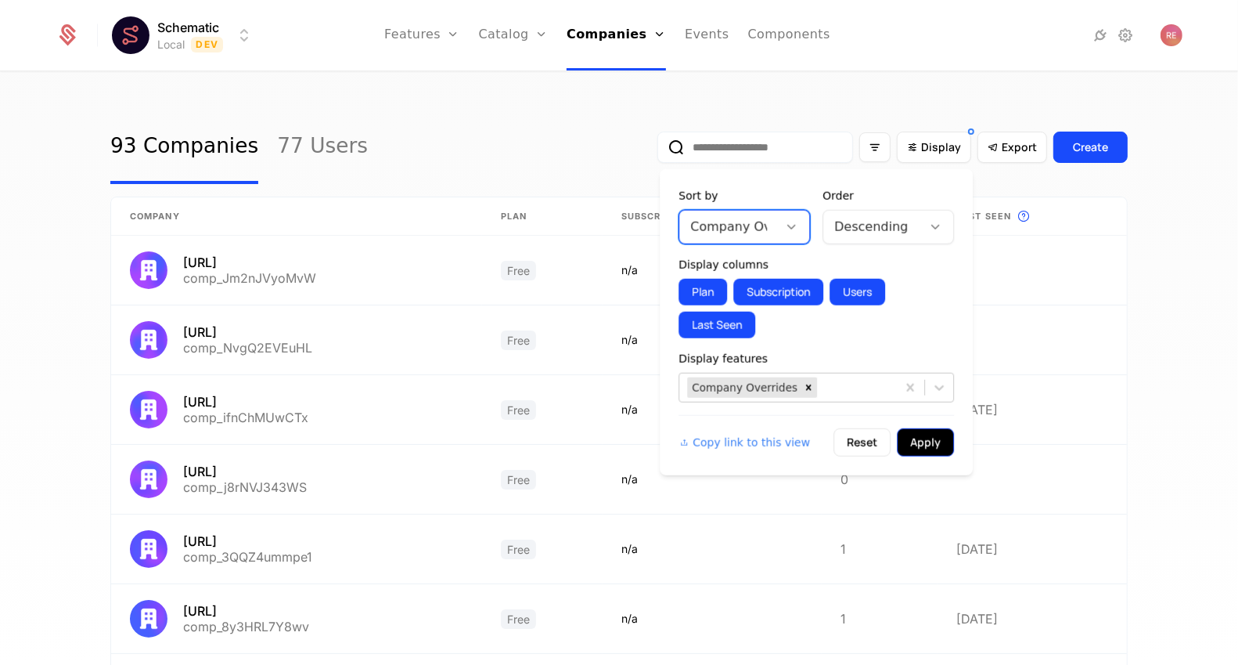
click at [910, 434] on button "Apply" at bounding box center [925, 442] width 57 height 28
